Goal: Information Seeking & Learning: Learn about a topic

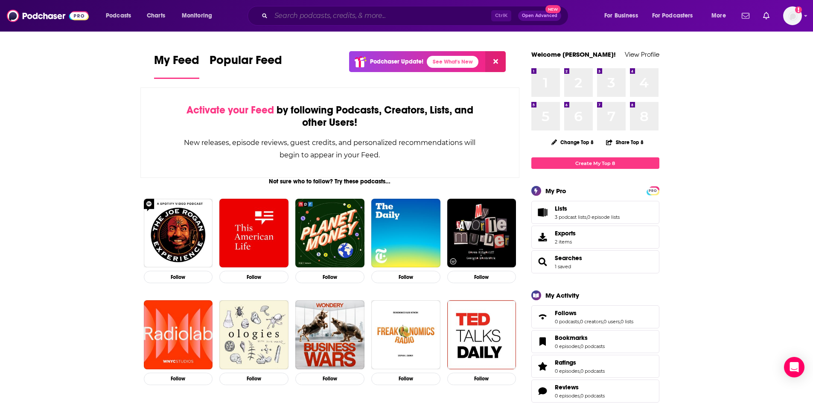
click at [345, 17] on input "Search podcasts, credits, & more..." at bounding box center [381, 16] width 220 height 14
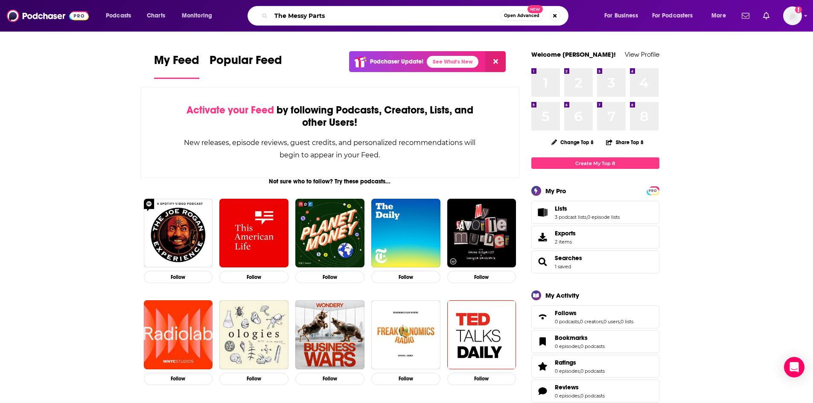
type input "The Messy Parts"
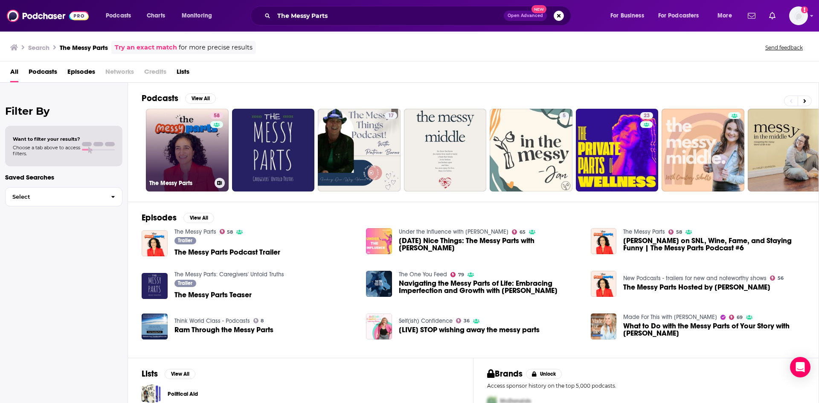
click at [184, 163] on link "58 The Messy Parts" at bounding box center [187, 150] width 83 height 83
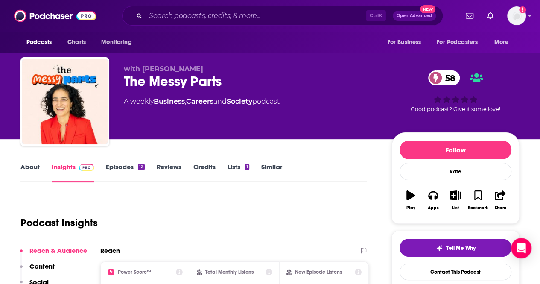
click at [108, 171] on link "Episodes 12" at bounding box center [125, 173] width 39 height 20
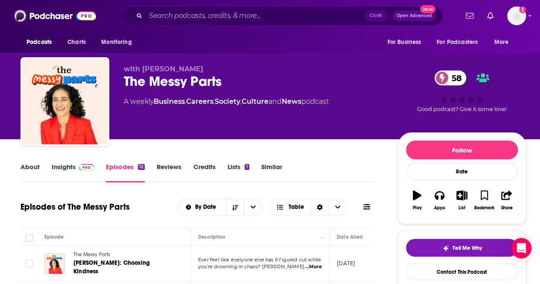
click at [55, 172] on link "Insights" at bounding box center [73, 173] width 42 height 20
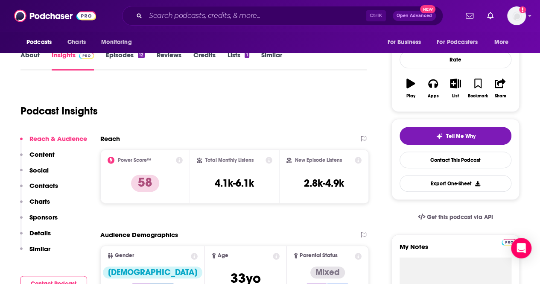
scroll to position [128, 0]
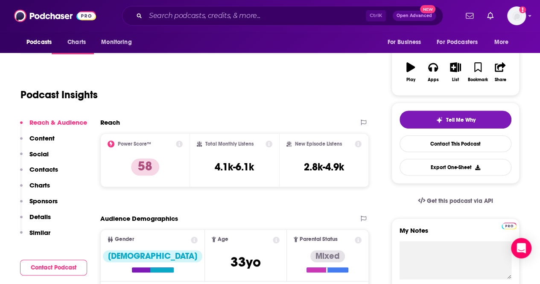
click at [253, 154] on div "Total Monthly Listens 4.1k-6.1k" at bounding box center [235, 159] width 76 height 39
click at [268, 145] on icon at bounding box center [268, 143] width 7 height 7
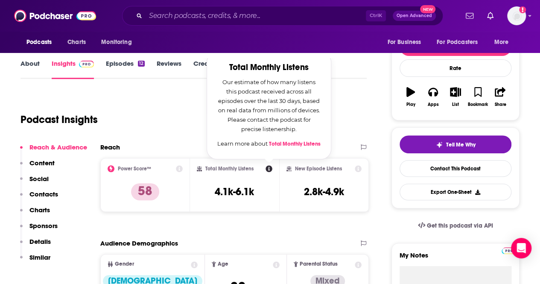
scroll to position [85, 0]
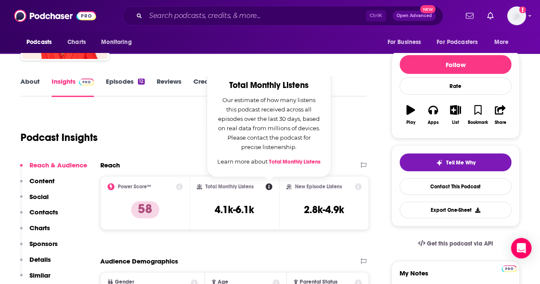
click at [358, 186] on icon at bounding box center [358, 186] width 7 height 7
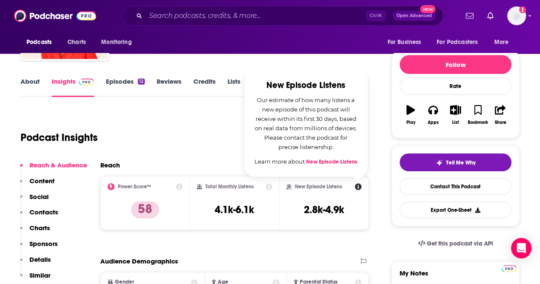
click at [202, 156] on div "Podcast Insights" at bounding box center [193, 136] width 346 height 50
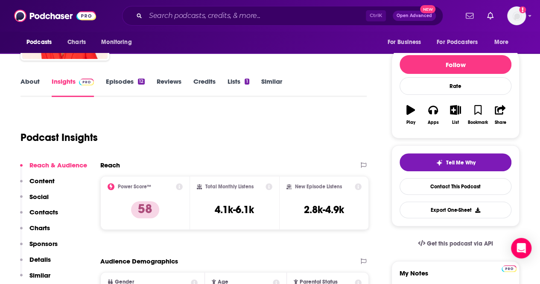
click at [270, 186] on icon at bounding box center [268, 186] width 7 height 7
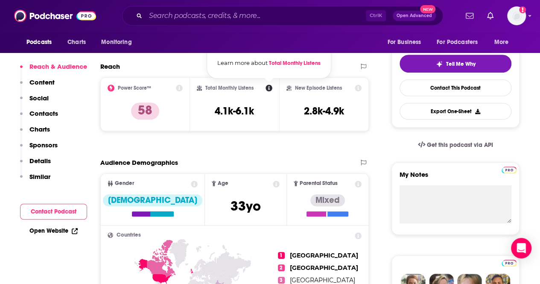
scroll to position [213, 0]
